Goal: Information Seeking & Learning: Learn about a topic

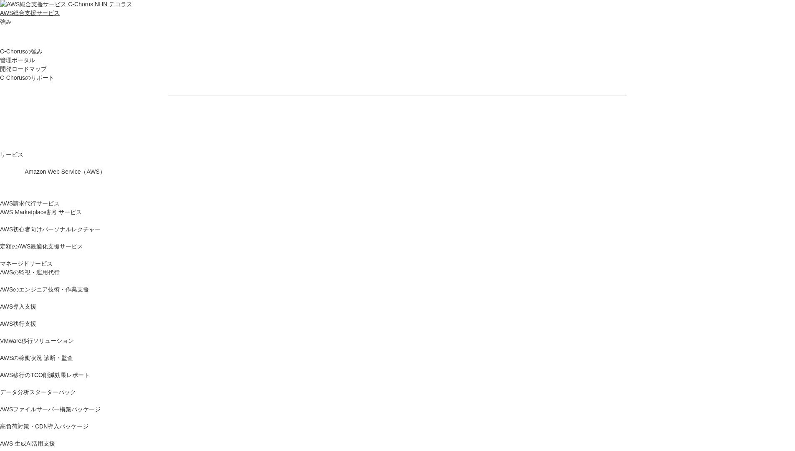
scroll to position [2500, 0]
